Goal: Check status: Check status

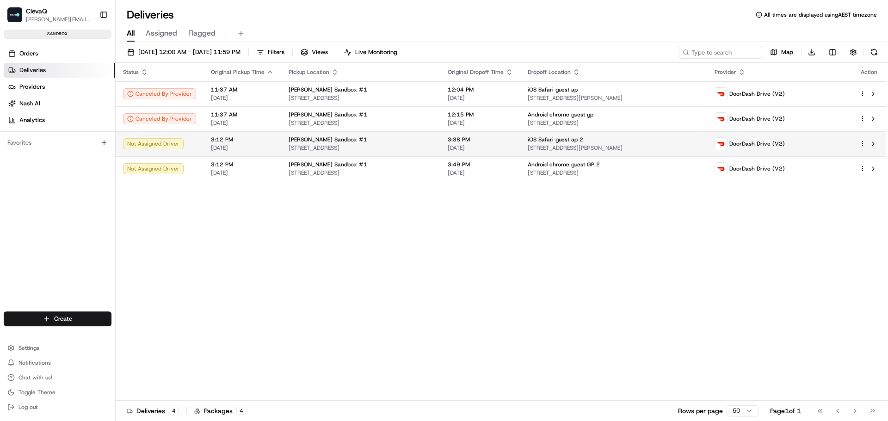
click at [552, 141] on span "iOS Safari guest ap 2" at bounding box center [555, 139] width 55 height 7
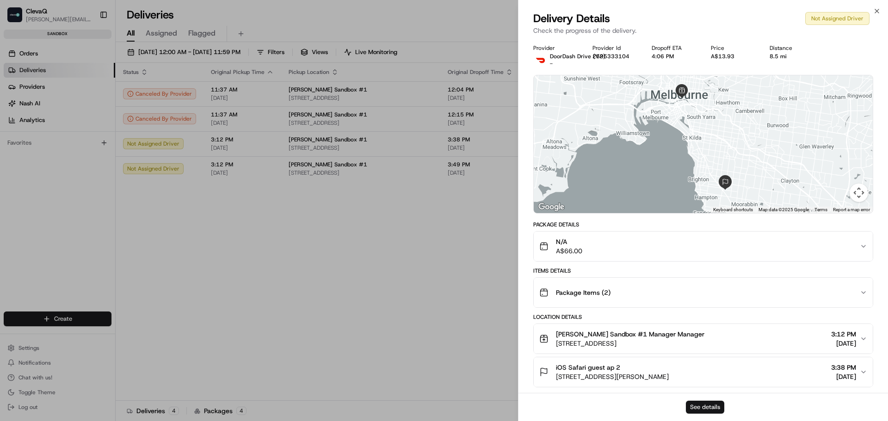
click at [715, 408] on button "See details" at bounding box center [705, 407] width 38 height 13
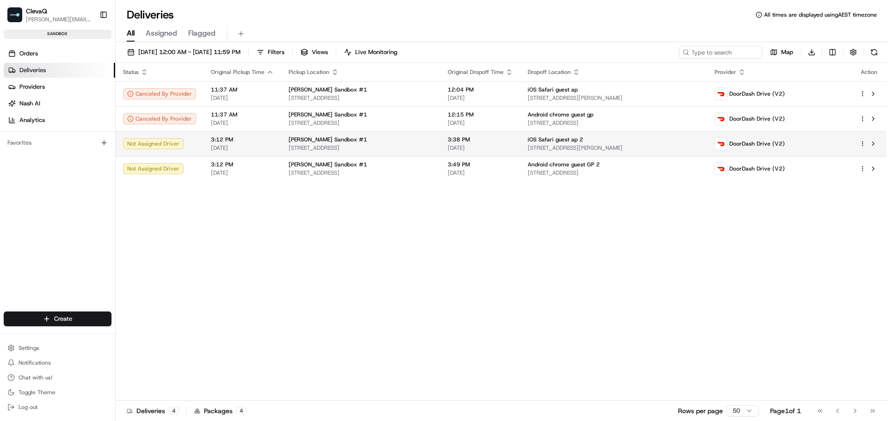
click at [513, 145] on span "[DATE]" at bounding box center [480, 147] width 65 height 7
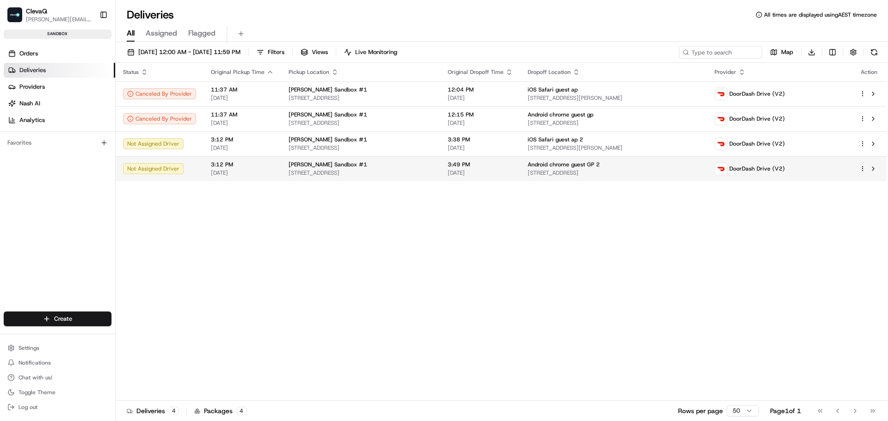
click at [473, 164] on span "3:49 PM" at bounding box center [480, 164] width 65 height 7
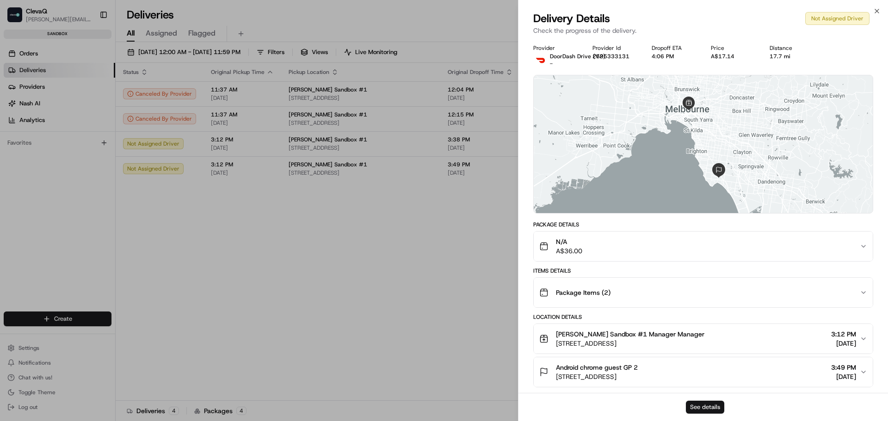
click at [708, 407] on button "See details" at bounding box center [705, 407] width 38 height 13
